Goal: Contribute content: Add original content to the website for others to see

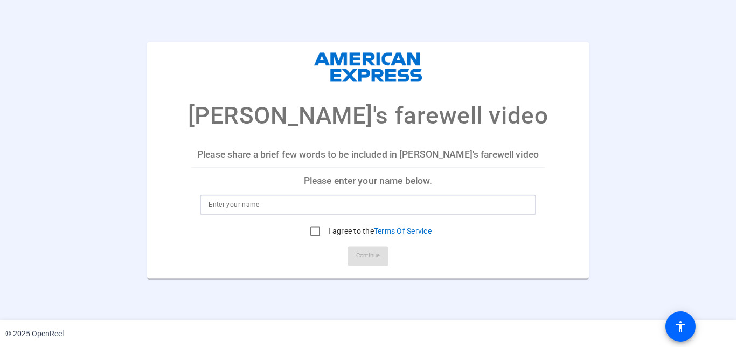
click at [268, 204] on input at bounding box center [368, 204] width 319 height 13
type input "[PERSON_NAME]"
click at [318, 230] on input "I agree to the Terms Of Service" at bounding box center [315, 231] width 22 height 22
checkbox input "true"
click at [358, 260] on span "Continue" at bounding box center [368, 255] width 24 height 16
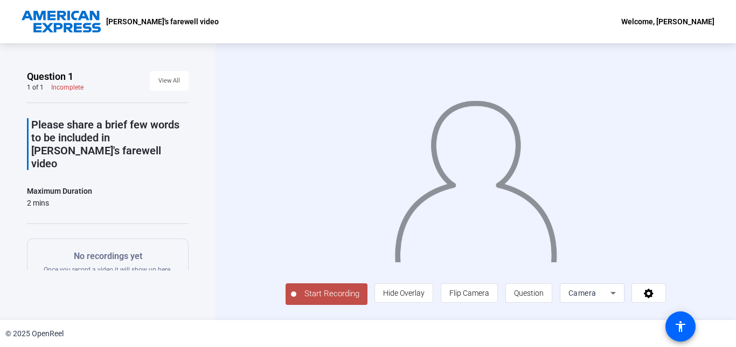
click at [307, 300] on span "Start Recording" at bounding box center [331, 293] width 71 height 12
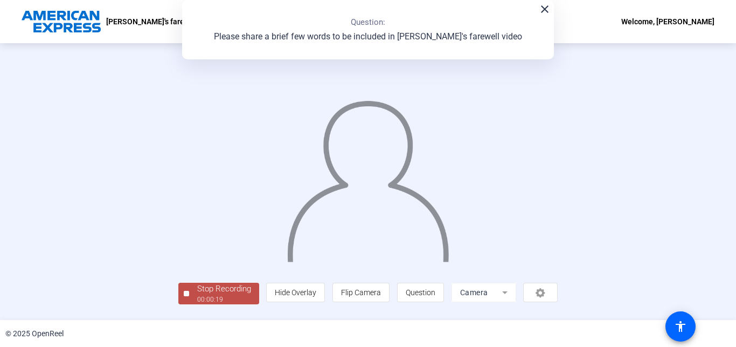
click at [544, 12] on mat-icon "close" at bounding box center [544, 9] width 13 height 13
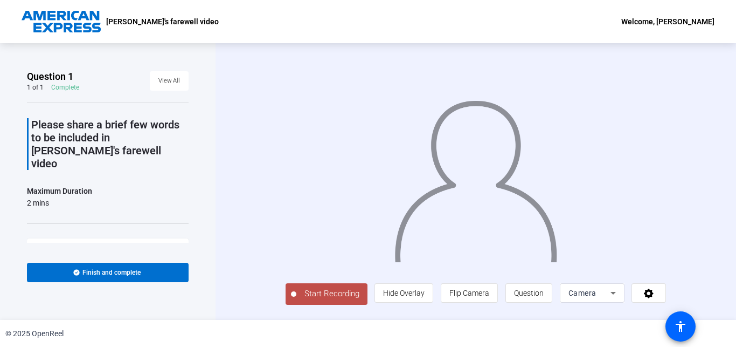
click at [302, 300] on span "Start Recording" at bounding box center [331, 293] width 71 height 12
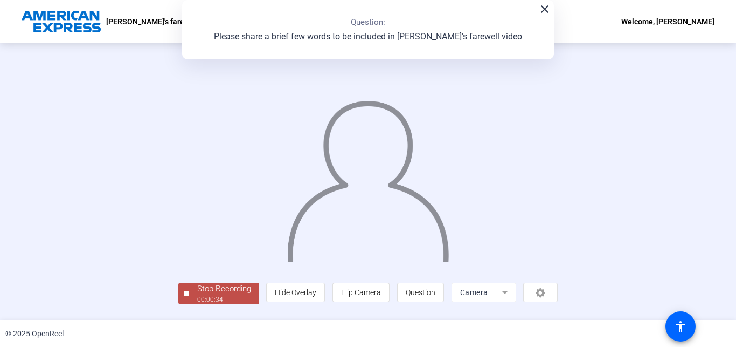
click at [538, 14] on mat-icon "close" at bounding box center [544, 9] width 13 height 13
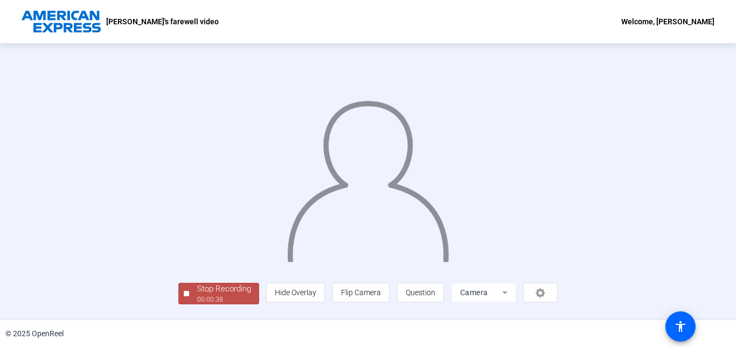
click at [712, 316] on div "Stop Recording 00:00:38 person Hide Overlay flip Flip Camera question_mark Ques…" at bounding box center [368, 181] width 736 height 276
click at [730, 278] on div "Stop Recording 00:00:50 person Hide Overlay flip Flip Camera question_mark Ques…" at bounding box center [368, 181] width 736 height 276
click at [730, 278] on div "Stop Recording 00:00:51 person Hide Overlay flip Flip Camera question_mark Ques…" at bounding box center [368, 181] width 736 height 276
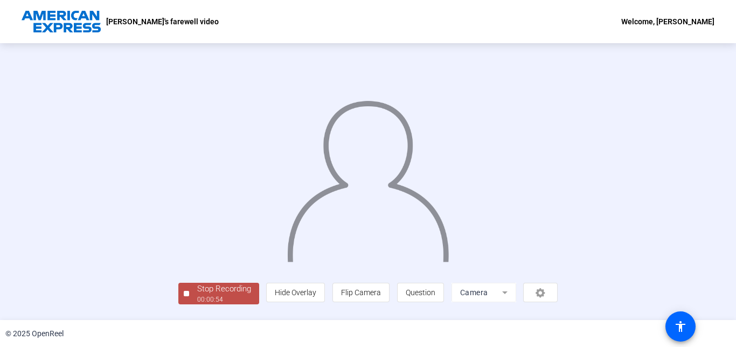
click at [731, 299] on div "Question 1 1 of 1 Complete View All Please share a brief few words to be includ…" at bounding box center [368, 181] width 736 height 276
click at [197, 295] on div "Stop Recording" at bounding box center [224, 288] width 54 height 12
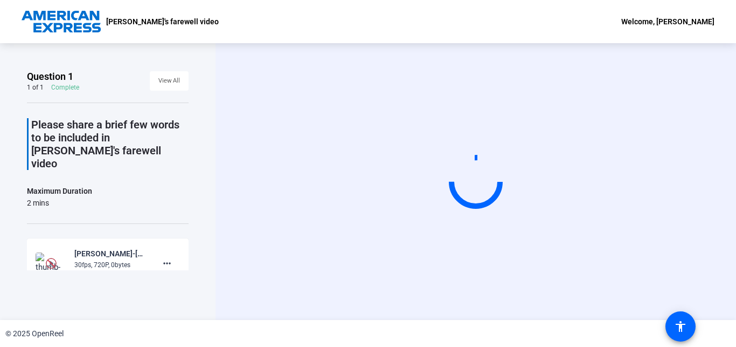
scroll to position [0, 0]
click at [132, 296] on div "Question 1 1 of 1 Complete View All Please share a brief few words to be includ…" at bounding box center [108, 181] width 216 height 276
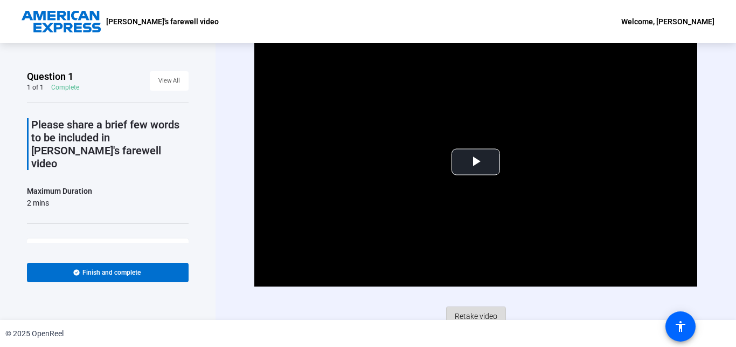
click at [470, 318] on span "Retake video" at bounding box center [476, 316] width 43 height 20
click at [472, 312] on span "Retake video" at bounding box center [476, 316] width 43 height 20
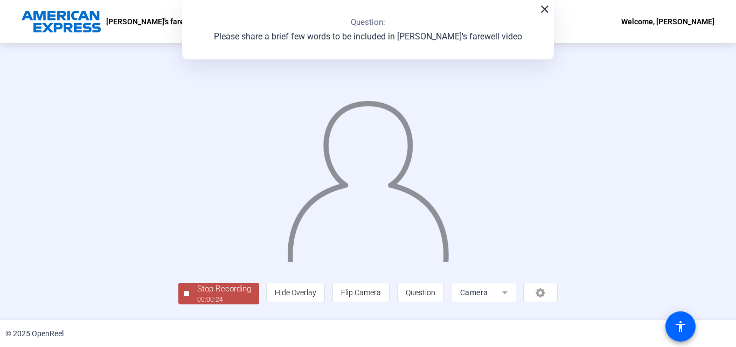
click at [25, 252] on div "Stop Recording 00:00:24 person Hide Overlay flip Flip Camera question_mark Ques…" at bounding box center [368, 181] width 736 height 276
click at [197, 293] on div "Stop Recording" at bounding box center [224, 288] width 54 height 12
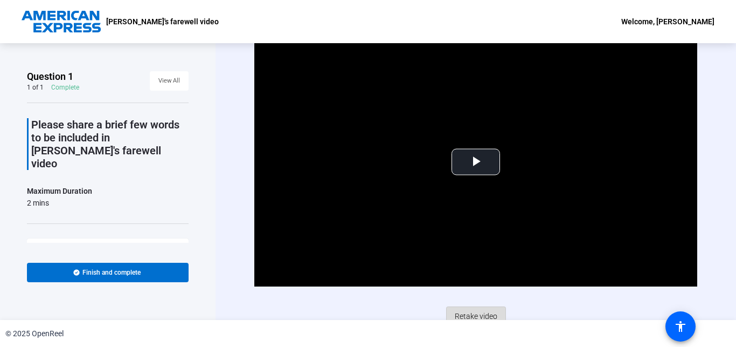
click at [472, 313] on span "Retake video" at bounding box center [476, 316] width 43 height 20
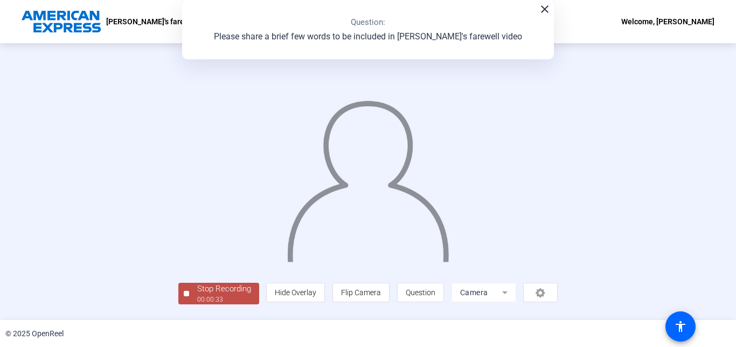
click at [722, 297] on div "Stop Recording 00:00:33 person Hide Overlay flip Flip Camera question_mark Ques…" at bounding box center [368, 181] width 736 height 276
click at [197, 295] on div "Stop Recording" at bounding box center [224, 288] width 54 height 12
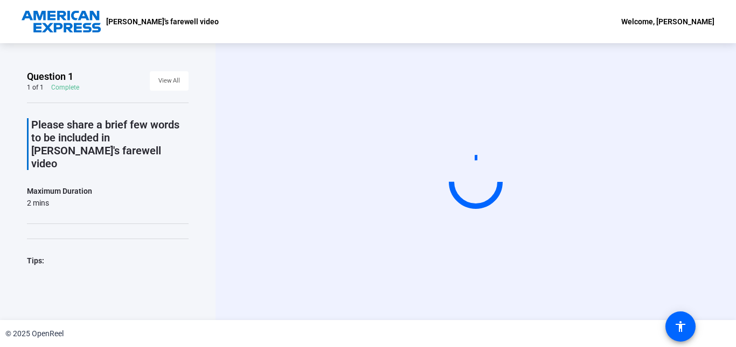
scroll to position [0, 0]
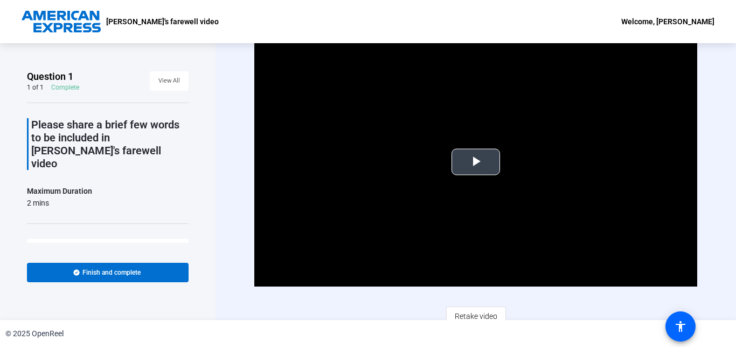
click at [476, 162] on span "Video Player" at bounding box center [476, 162] width 0 height 0
click at [471, 317] on span "Retake video" at bounding box center [476, 316] width 43 height 20
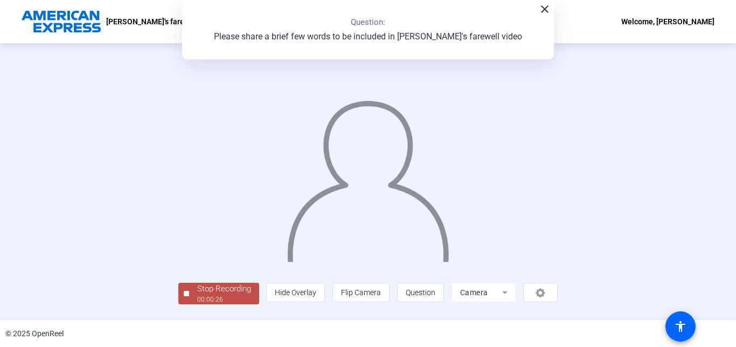
click at [721, 274] on div "Stop Recording 00:00:26 person Hide Overlay flip Flip Camera question_mark Ques…" at bounding box center [368, 181] width 736 height 276
click at [721, 275] on div "Stop Recording 00:00:27 person Hide Overlay flip Flip Camera question_mark Ques…" at bounding box center [368, 181] width 736 height 276
click at [34, 274] on div "Stop Recording 00:00:32 person Hide Overlay flip Flip Camera question_mark Ques…" at bounding box center [368, 181] width 736 height 276
click at [197, 294] on div "Stop Recording" at bounding box center [224, 288] width 54 height 12
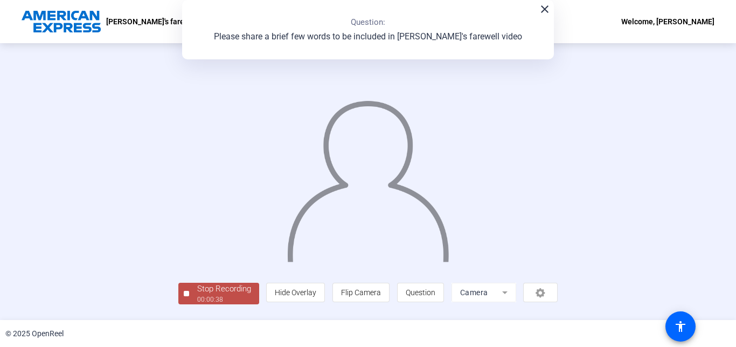
scroll to position [0, 0]
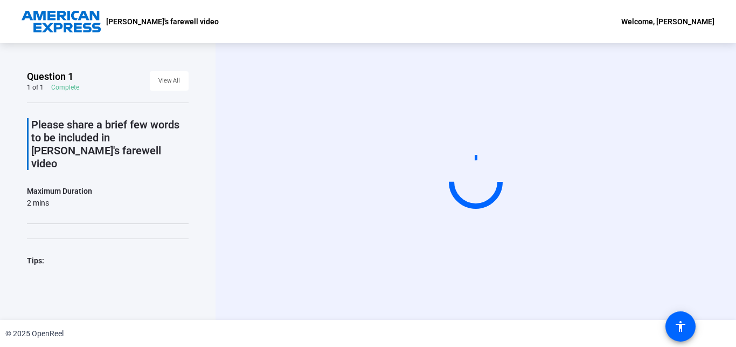
click at [731, 301] on div "Start Recording" at bounding box center [476, 181] width 521 height 276
click at [736, 259] on div "Start Recording" at bounding box center [476, 181] width 521 height 276
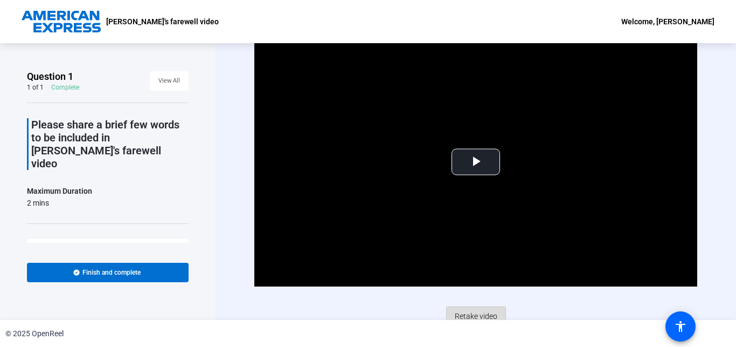
click at [467, 313] on span "Retake video" at bounding box center [476, 316] width 43 height 20
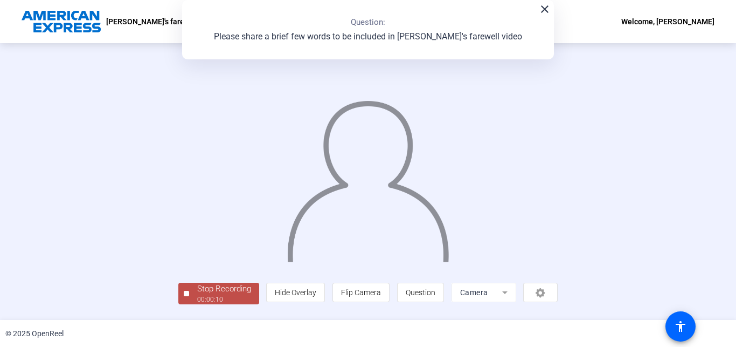
click at [726, 322] on div "© 2025 OpenReel" at bounding box center [368, 333] width 736 height 27
click at [197, 295] on div "Stop Recording" at bounding box center [224, 288] width 54 height 12
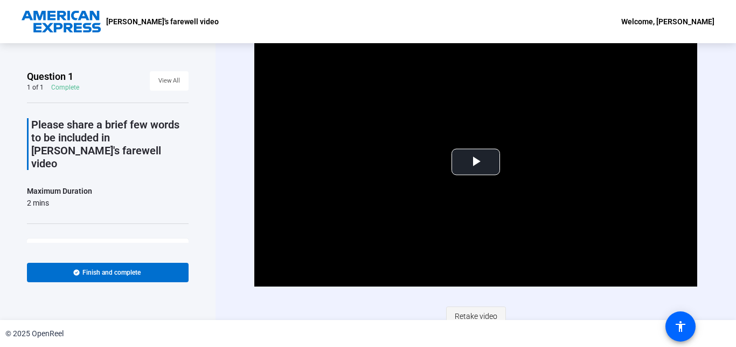
click at [480, 315] on span "Retake video" at bounding box center [476, 316] width 43 height 20
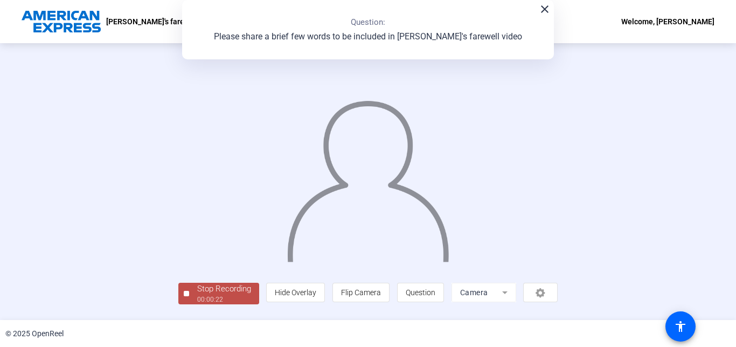
scroll to position [56, 0]
click at [197, 301] on div "00:00:25" at bounding box center [224, 299] width 54 height 10
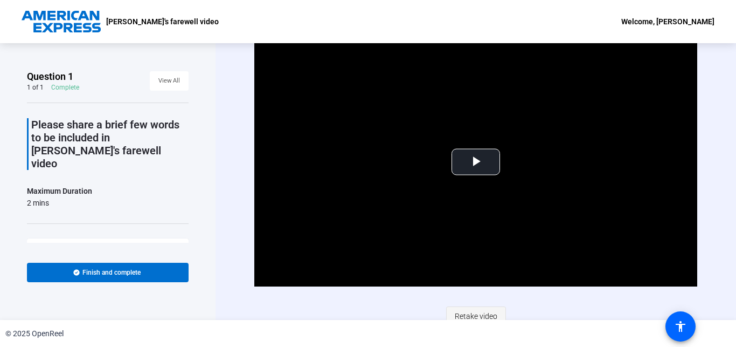
click at [473, 315] on span "Retake video" at bounding box center [476, 316] width 43 height 20
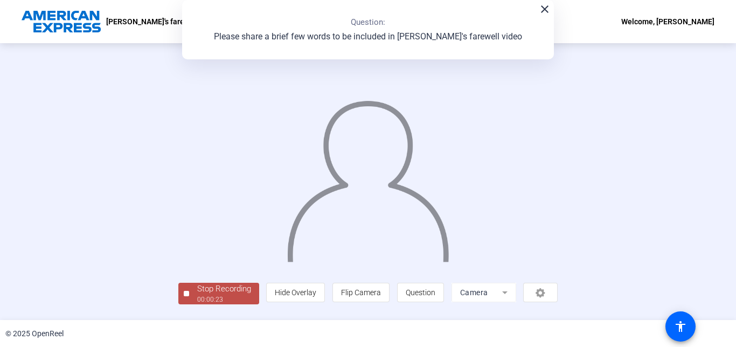
scroll to position [56, 0]
click at [197, 302] on div "00:00:25" at bounding box center [224, 299] width 54 height 10
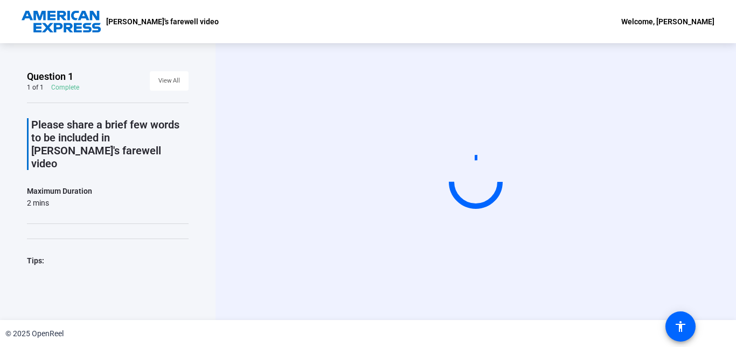
scroll to position [0, 0]
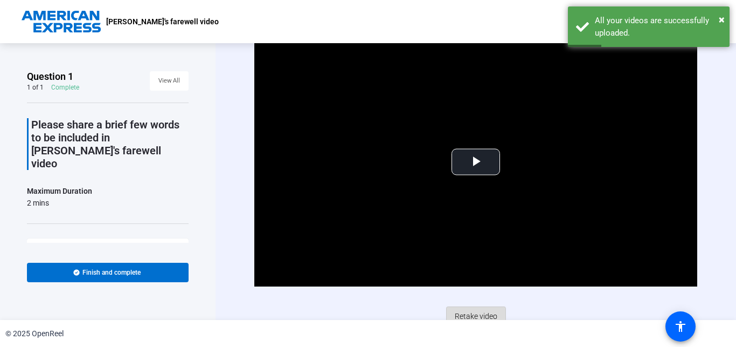
click at [472, 319] on span "Retake video" at bounding box center [476, 316] width 43 height 20
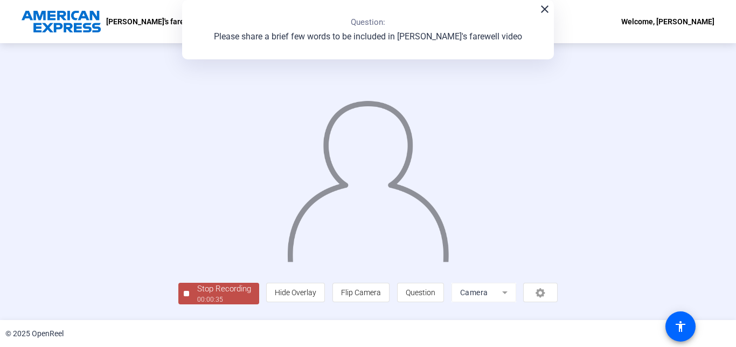
click at [726, 273] on div "Stop Recording 00:00:35 person Hide Overlay flip Flip Camera question_mark Ques…" at bounding box center [368, 181] width 736 height 276
click at [197, 295] on div "Stop Recording" at bounding box center [224, 288] width 54 height 12
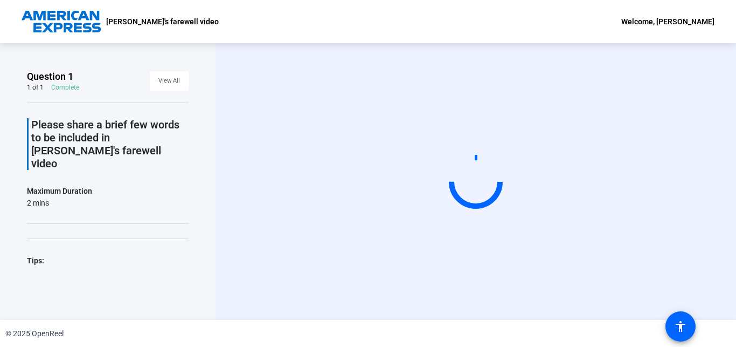
scroll to position [0, 0]
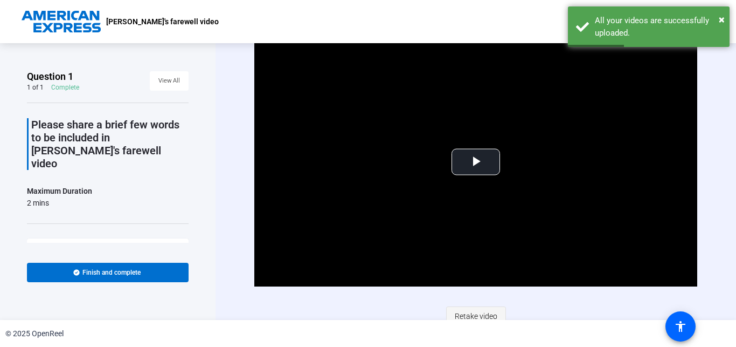
click at [473, 316] on span "Retake video" at bounding box center [476, 316] width 43 height 20
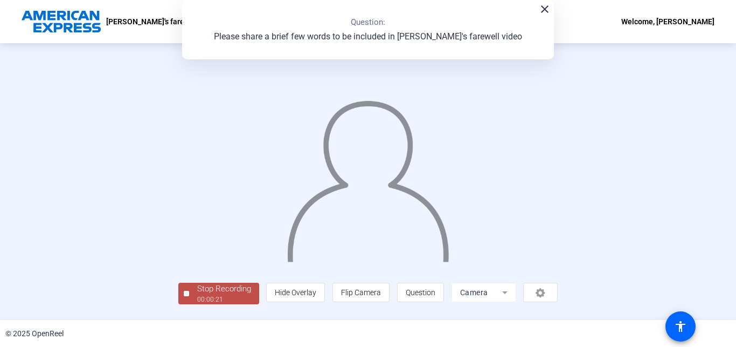
click at [730, 278] on div "Stop Recording 00:00:21 person Hide Overlay flip Flip Camera question_mark Ques…" at bounding box center [368, 181] width 736 height 276
click at [730, 296] on div "Stop Recording 00:00:22 person Hide Overlay flip Flip Camera question_mark Ques…" at bounding box center [368, 181] width 736 height 276
click at [197, 295] on div "Stop Recording" at bounding box center [224, 288] width 54 height 12
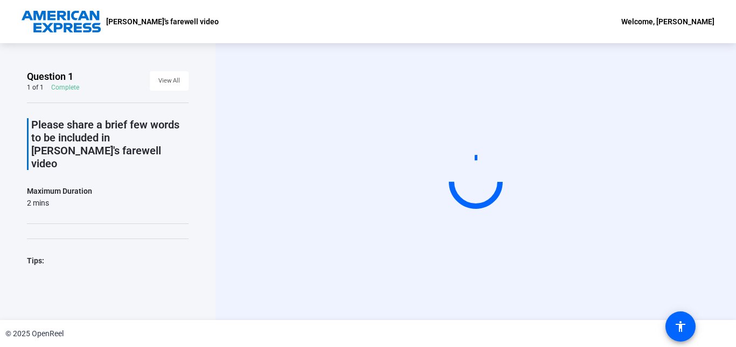
scroll to position [0, 0]
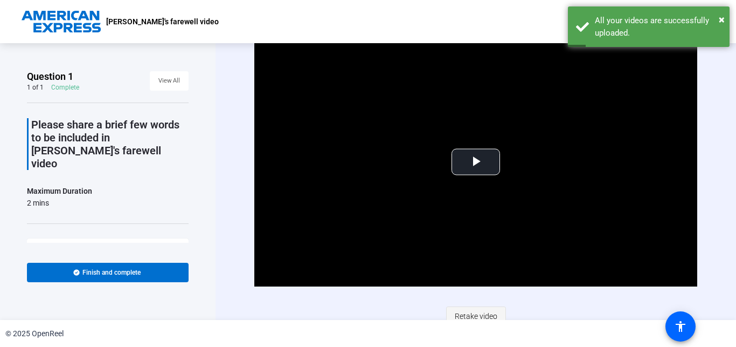
click at [478, 318] on span "Retake video" at bounding box center [476, 316] width 43 height 20
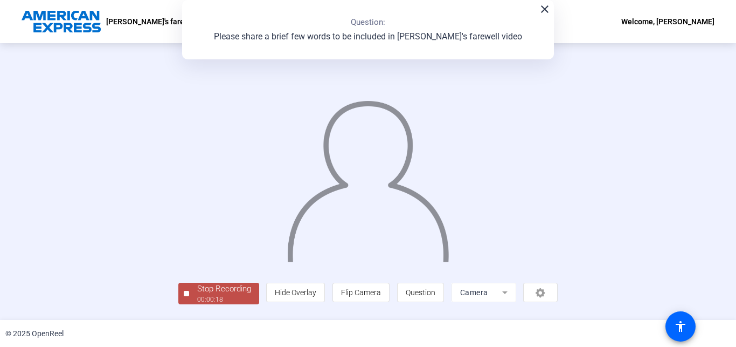
click at [731, 294] on div "Stop Recording 00:00:18 person Hide Overlay flip Flip Camera question_mark Ques…" at bounding box center [368, 181] width 736 height 276
click at [731, 297] on div "Stop Recording 00:00:19 person Hide Overlay flip Flip Camera question_mark Ques…" at bounding box center [368, 181] width 736 height 276
click at [731, 297] on div "Stop Recording 00:00:20 person Hide Overlay flip Flip Camera question_mark Ques…" at bounding box center [368, 181] width 736 height 276
click at [197, 301] on div "00:00:26" at bounding box center [224, 299] width 54 height 10
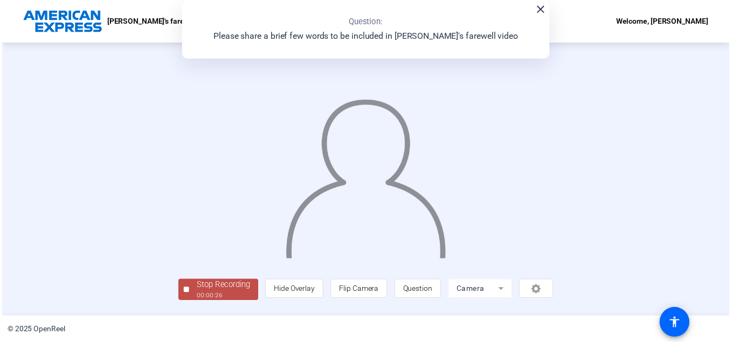
scroll to position [0, 0]
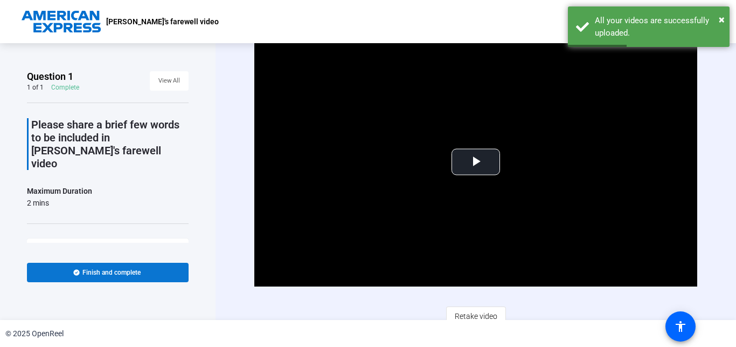
click at [112, 271] on span "Finish and complete" at bounding box center [111, 272] width 58 height 9
